Goal: Task Accomplishment & Management: Manage account settings

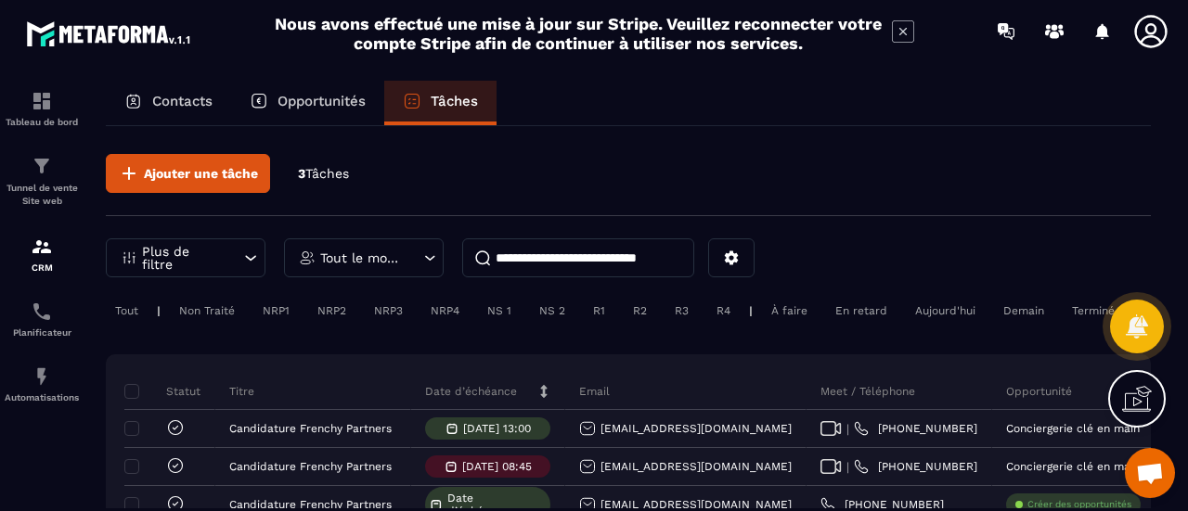
click at [411, 258] on div "Tout le monde" at bounding box center [364, 258] width 160 height 39
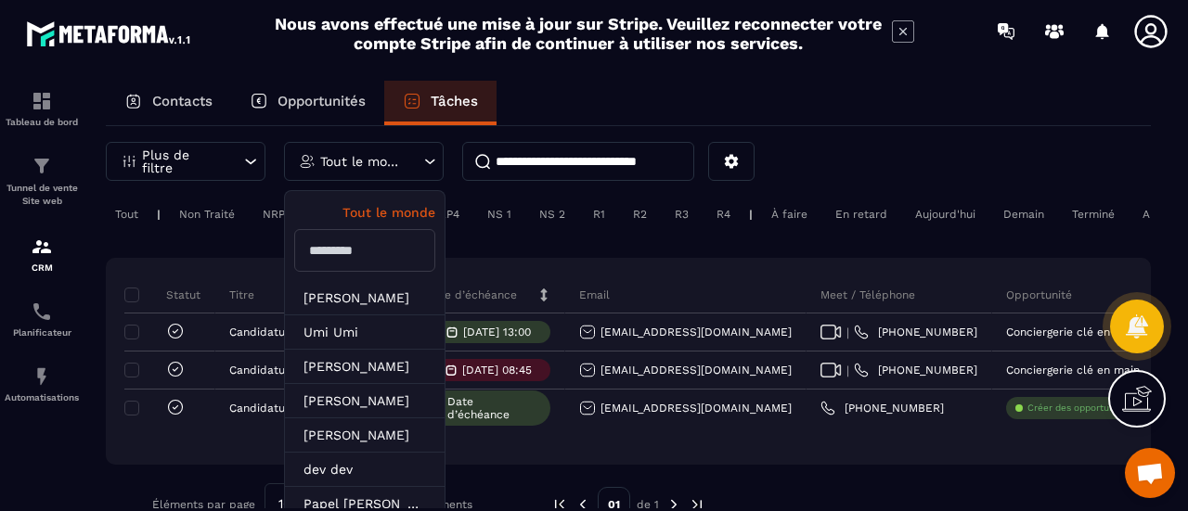
scroll to position [28, 0]
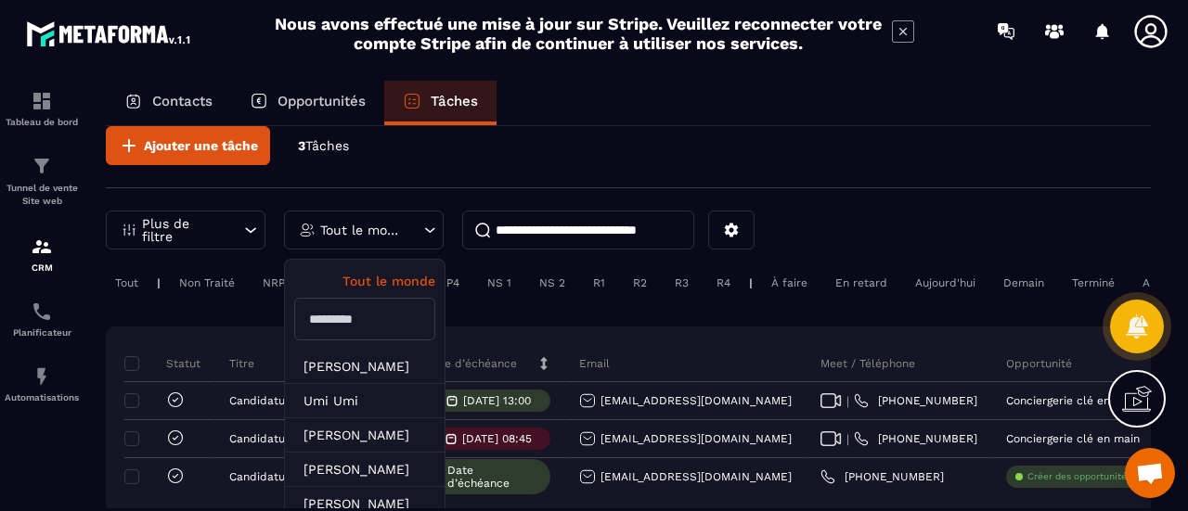
click at [246, 232] on icon at bounding box center [250, 230] width 19 height 19
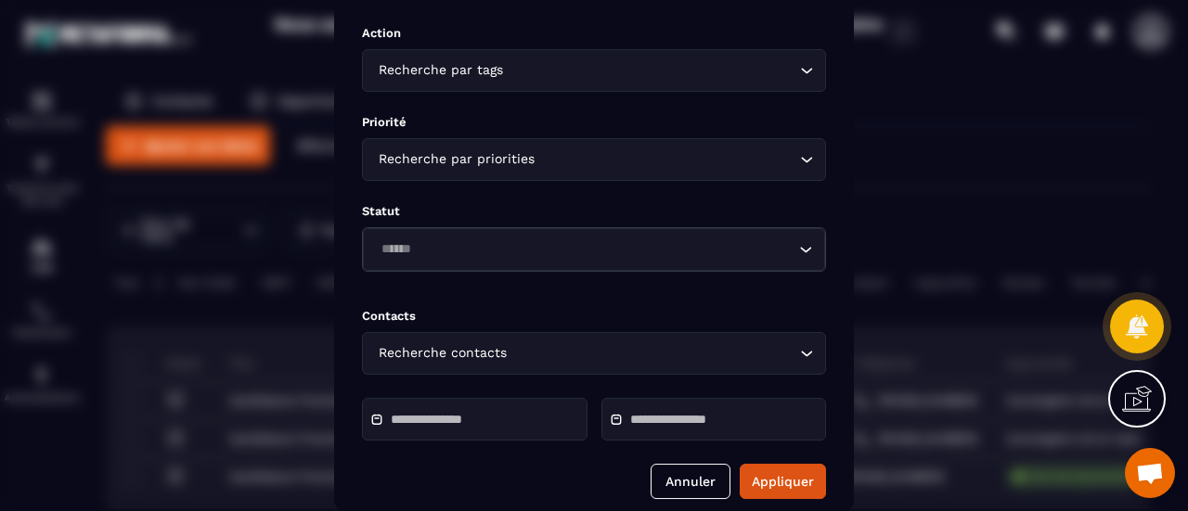
click at [1052, 149] on div "Modal window" at bounding box center [594, 255] width 1188 height 511
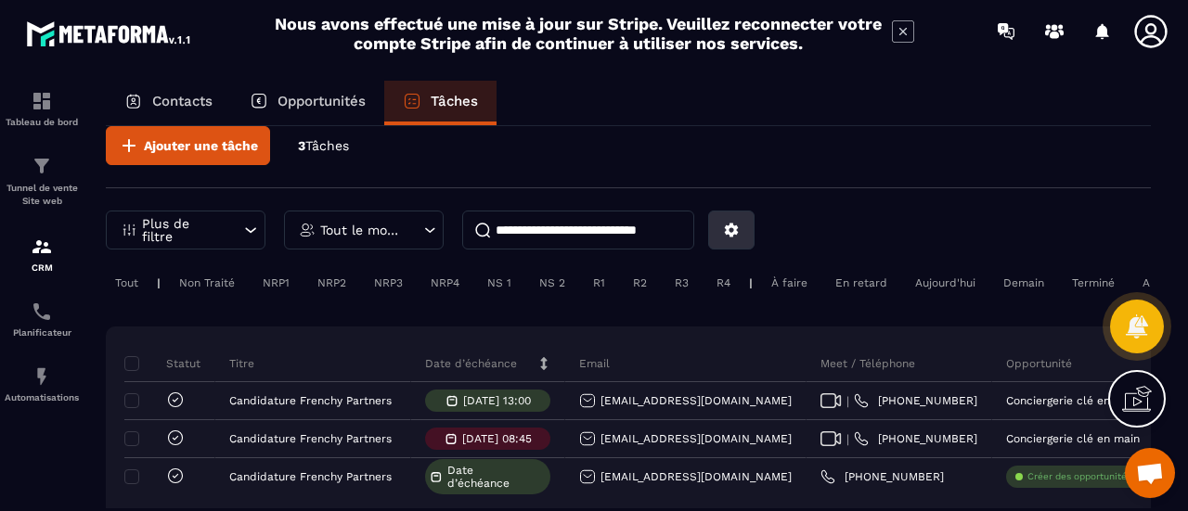
click at [736, 227] on icon at bounding box center [731, 230] width 17 height 17
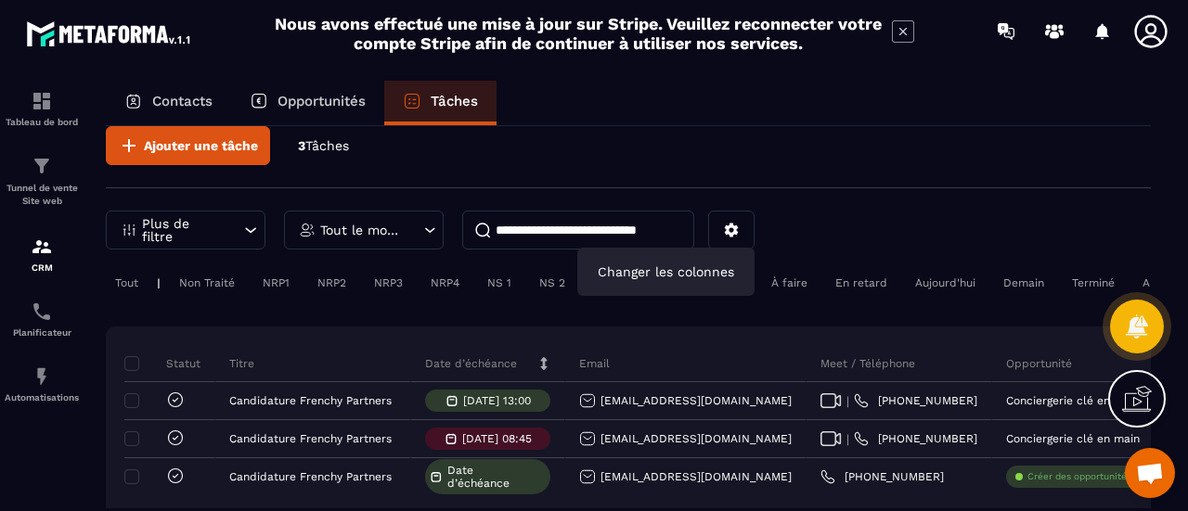
click at [854, 183] on div "Ajouter une tâche 3 Tâches" at bounding box center [628, 157] width 1045 height 62
click at [652, 238] on input at bounding box center [578, 230] width 232 height 39
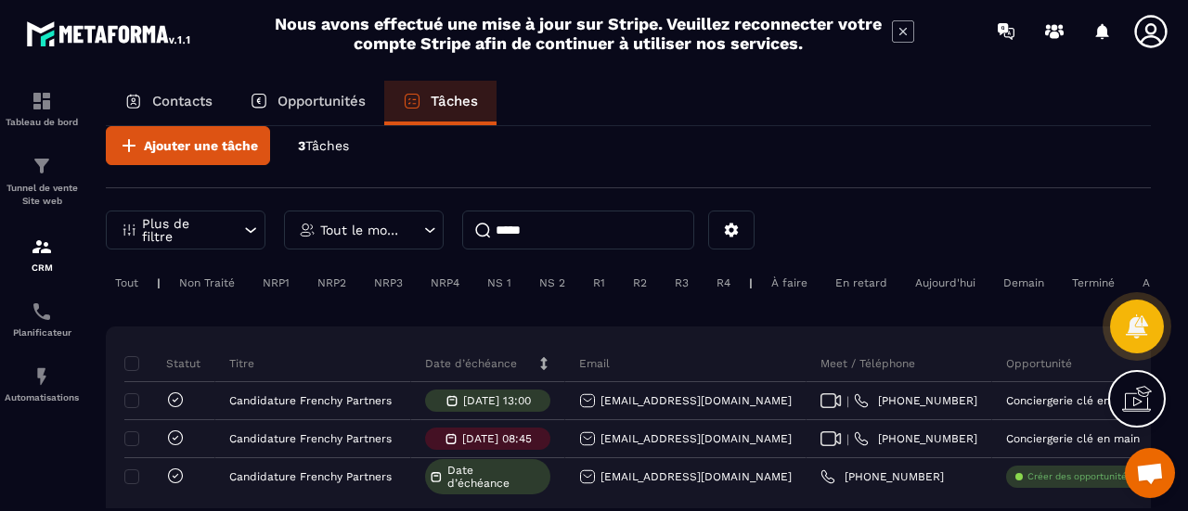
type input "******"
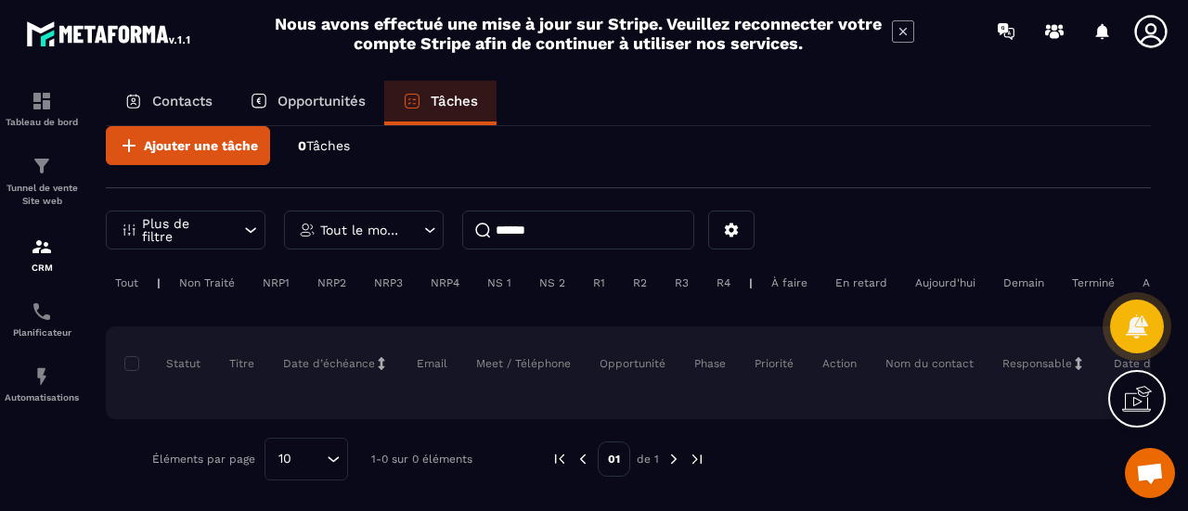
drag, startPoint x: 629, startPoint y: 230, endPoint x: 413, endPoint y: 230, distance: 216.2
click at [413, 230] on div "Plus de filtre Tout le monde ******" at bounding box center [430, 230] width 649 height 39
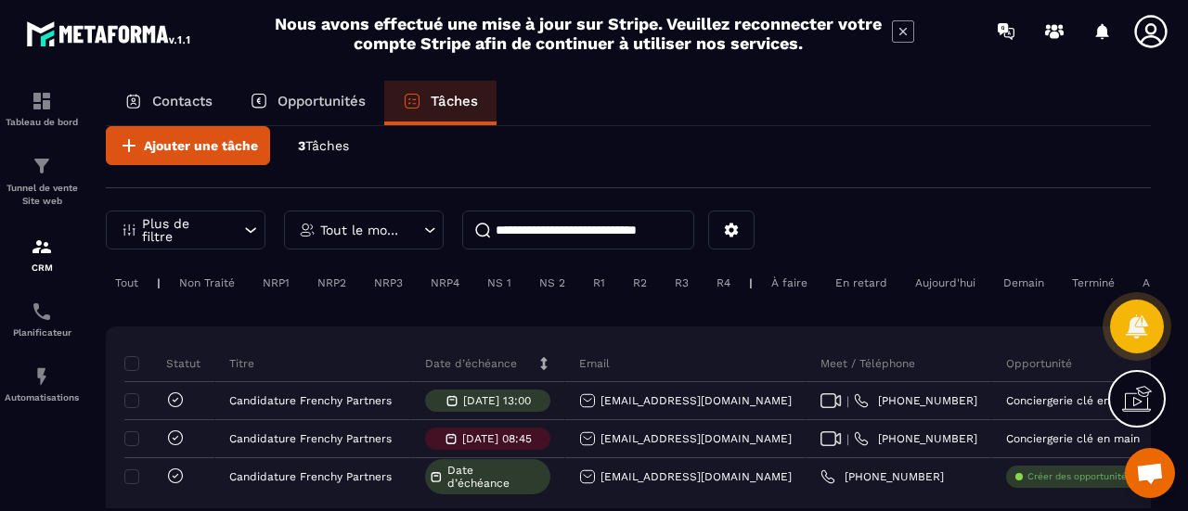
click at [413, 230] on div "Tout le monde" at bounding box center [364, 230] width 160 height 39
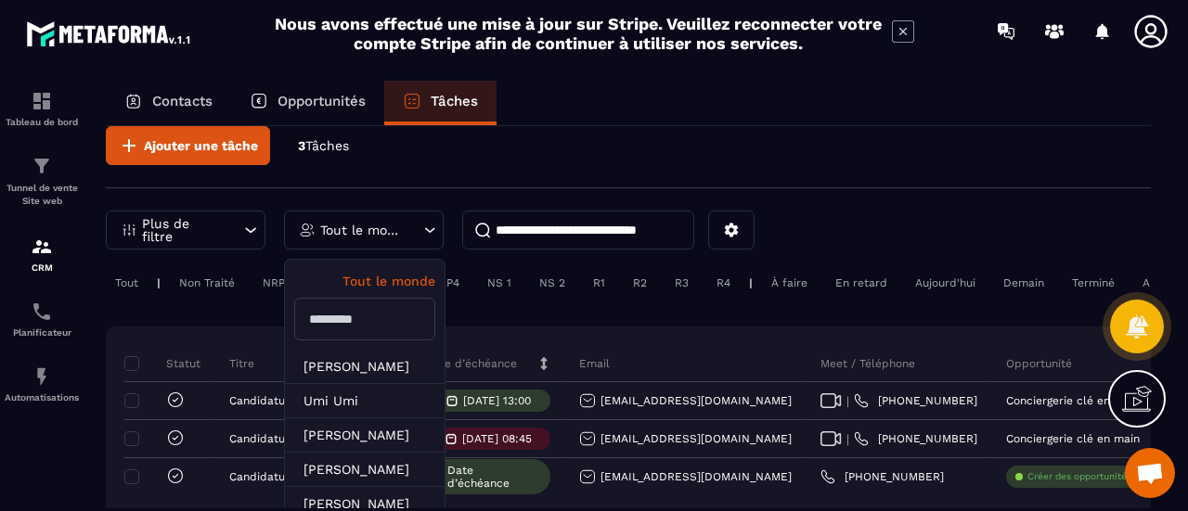
click at [382, 324] on input "text" at bounding box center [364, 319] width 141 height 43
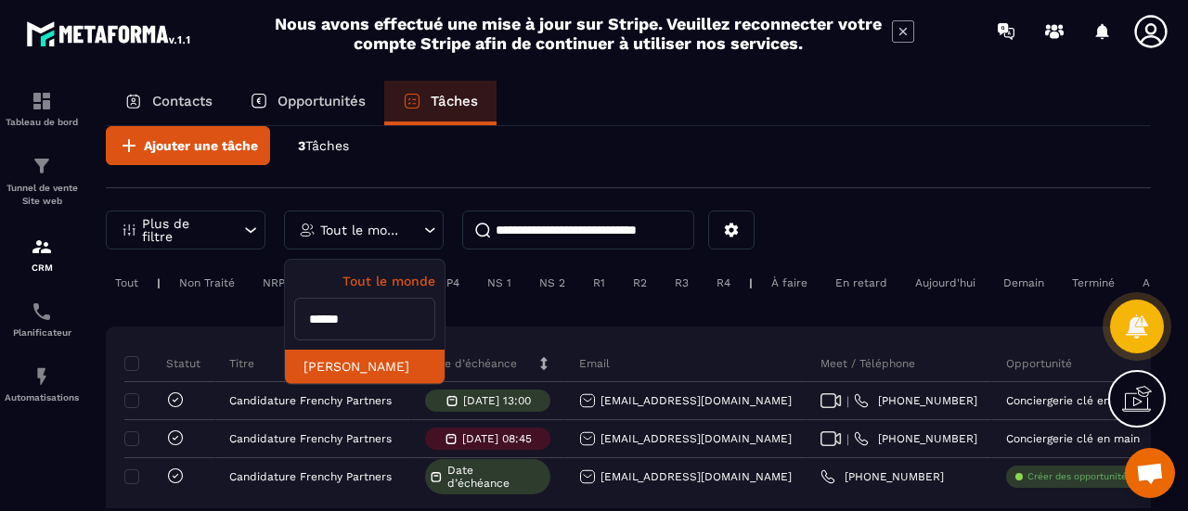
type input "******"
click at [364, 365] on li "[PERSON_NAME]" at bounding box center [365, 367] width 160 height 34
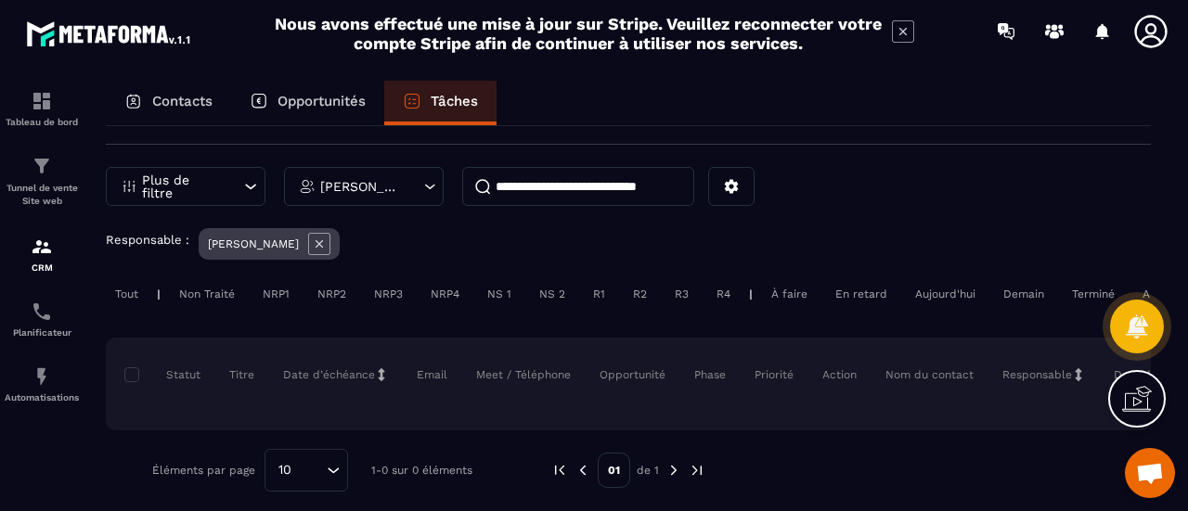
scroll to position [95, 0]
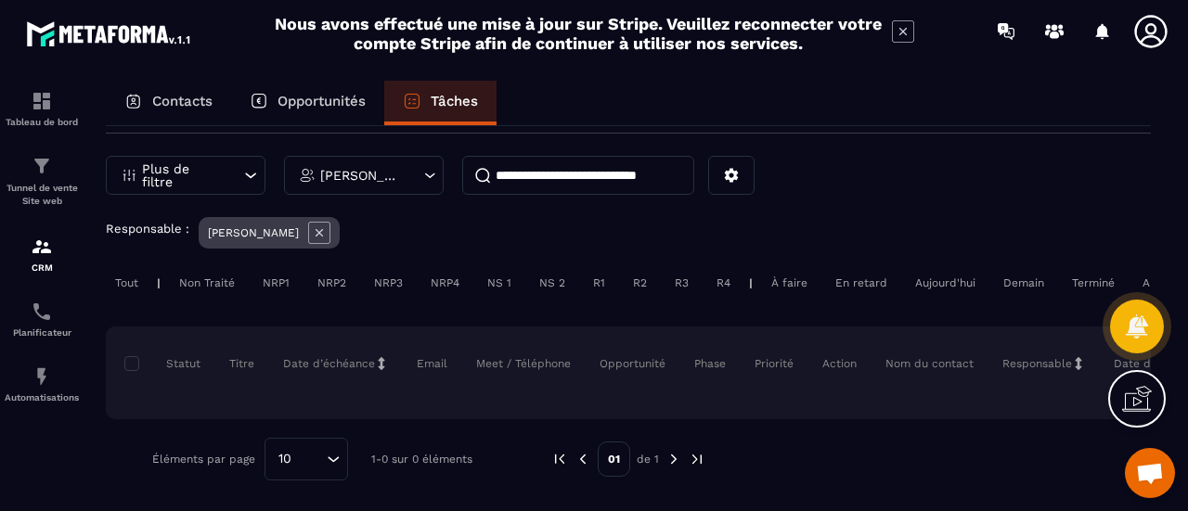
click at [330, 222] on icon at bounding box center [319, 233] width 22 height 22
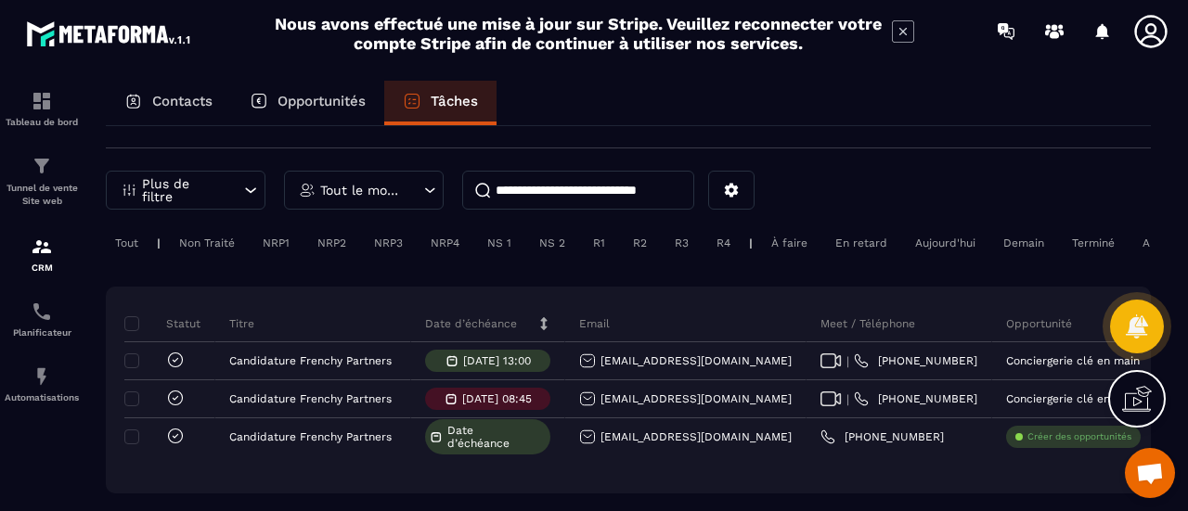
scroll to position [93, 0]
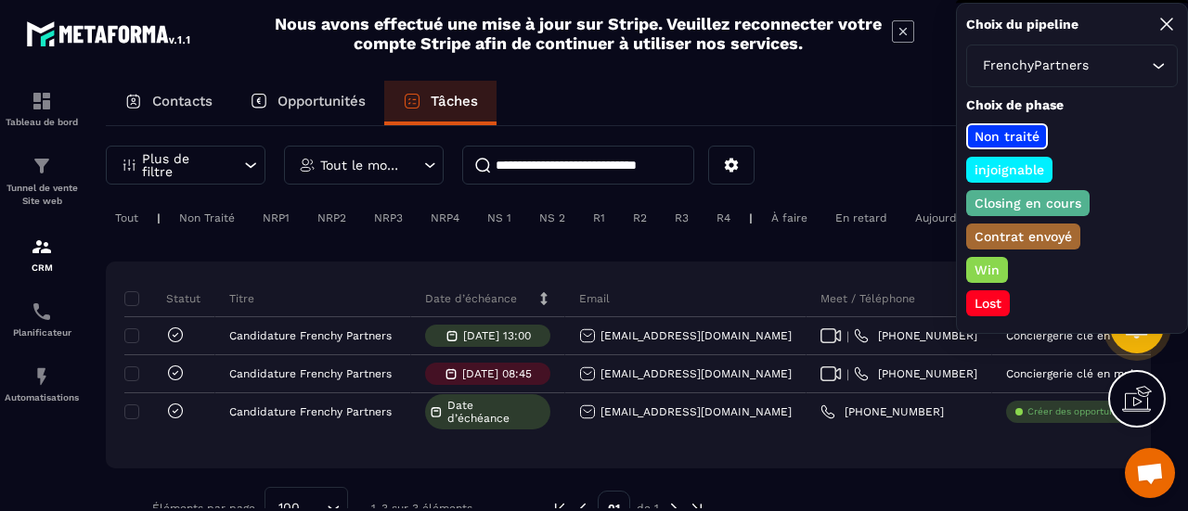
click at [815, 278] on div "Statut Titre Date d’échéance Email Meet / Téléphone Opportunité Phase Priorité …" at bounding box center [628, 365] width 1045 height 207
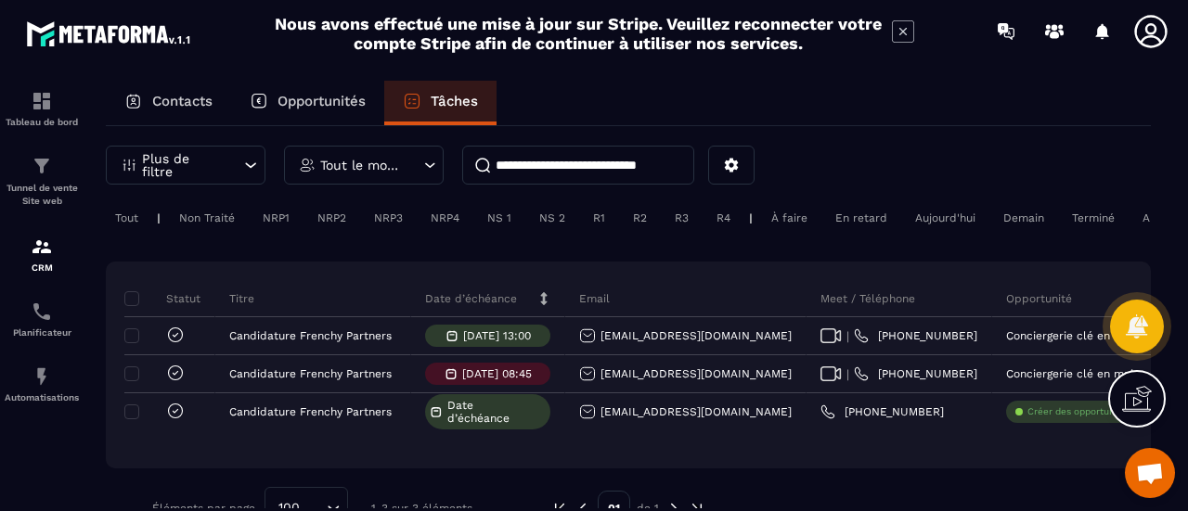
click at [206, 215] on div "Non Traité" at bounding box center [207, 218] width 74 height 22
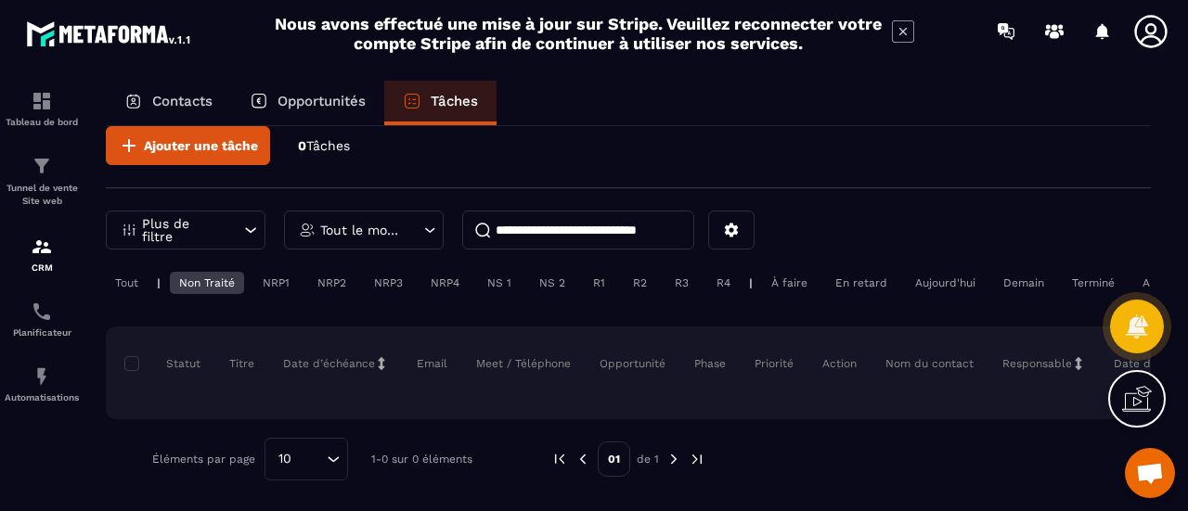
scroll to position [40, 0]
click at [782, 272] on div "À faire" at bounding box center [789, 283] width 55 height 22
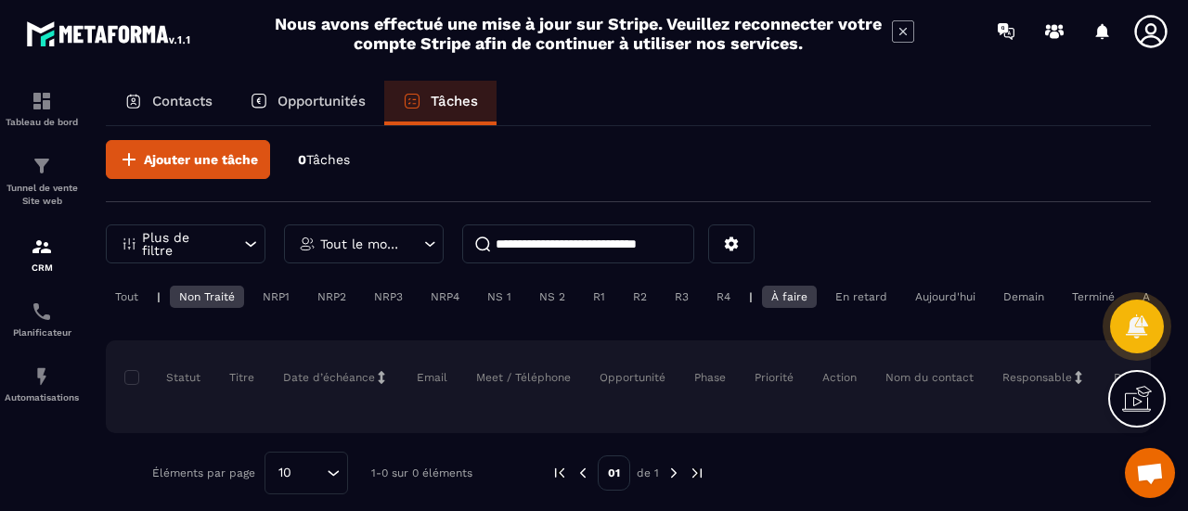
scroll to position [0, 0]
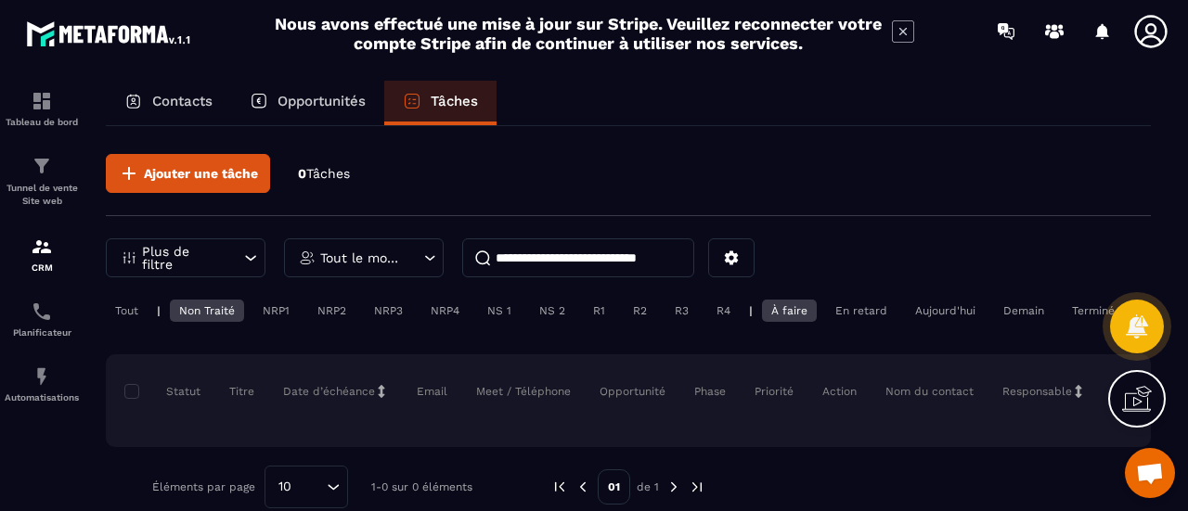
click at [425, 263] on icon at bounding box center [429, 258] width 17 height 19
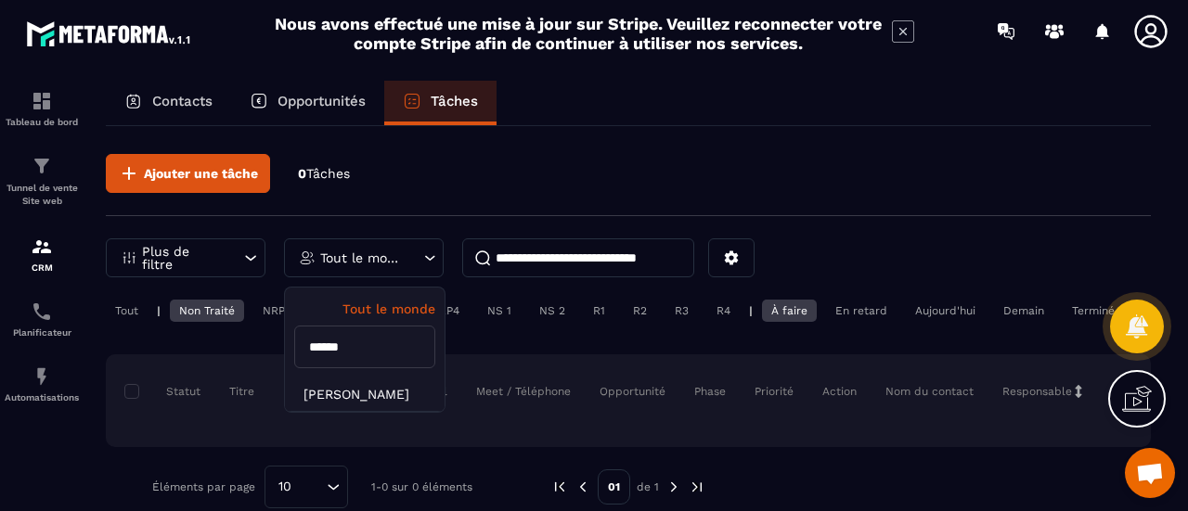
click at [425, 263] on icon at bounding box center [429, 258] width 17 height 19
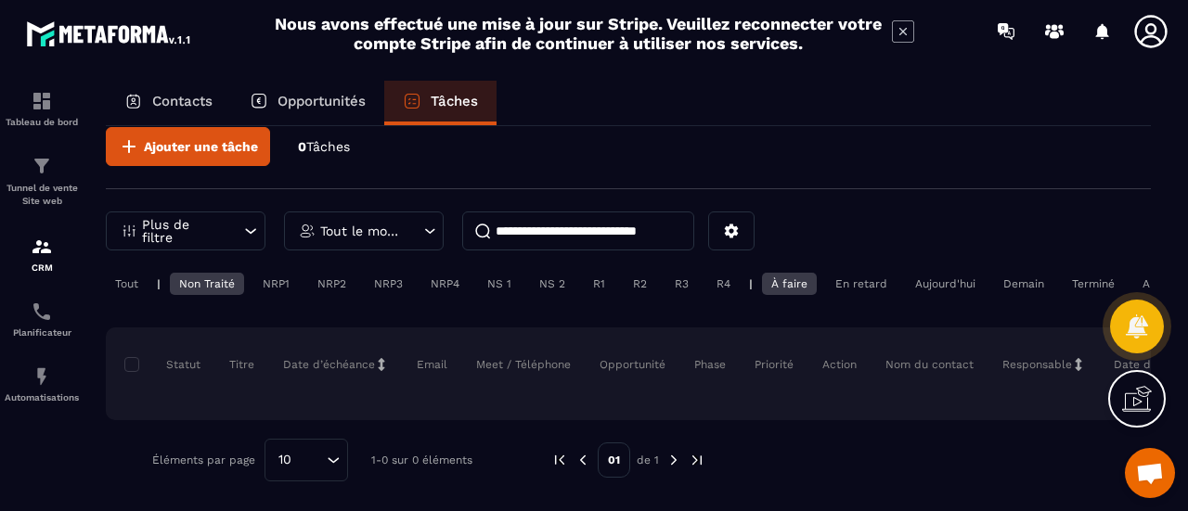
scroll to position [40, 0]
click at [133, 272] on div "Tout" at bounding box center [127, 283] width 42 height 22
